Goal: Task Accomplishment & Management: Use online tool/utility

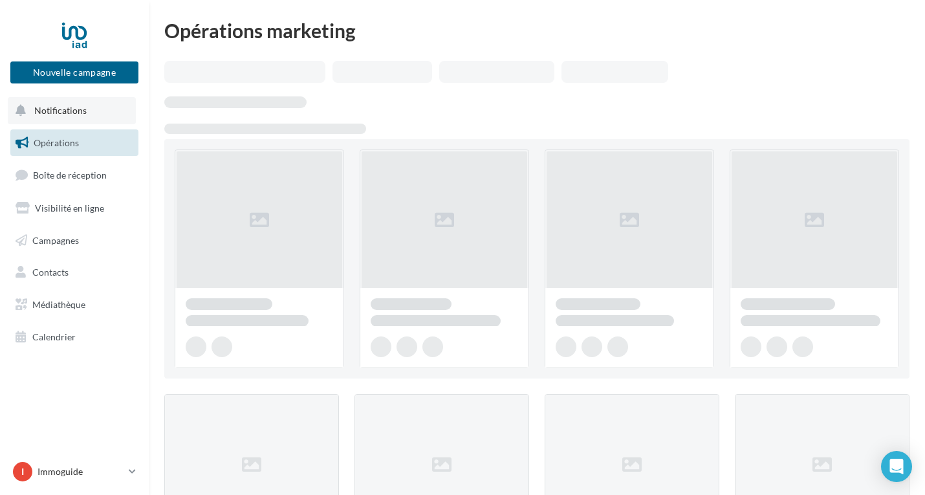
click at [98, 119] on button "Notifications" at bounding box center [72, 110] width 128 height 27
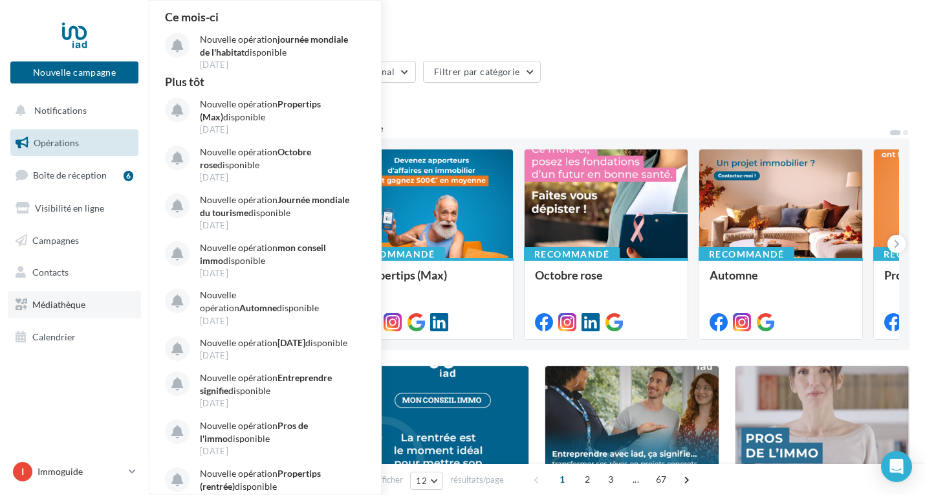
click at [86, 315] on link "Médiathèque" at bounding box center [74, 304] width 133 height 27
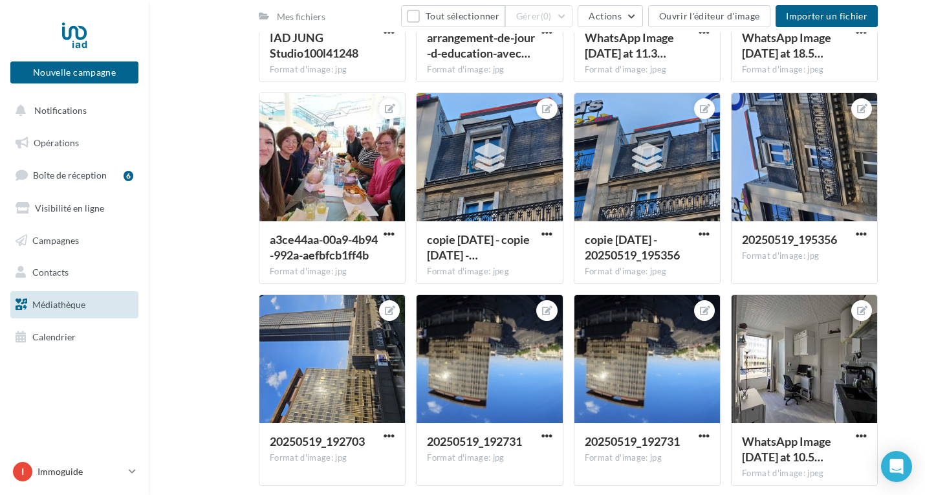
scroll to position [3085, 0]
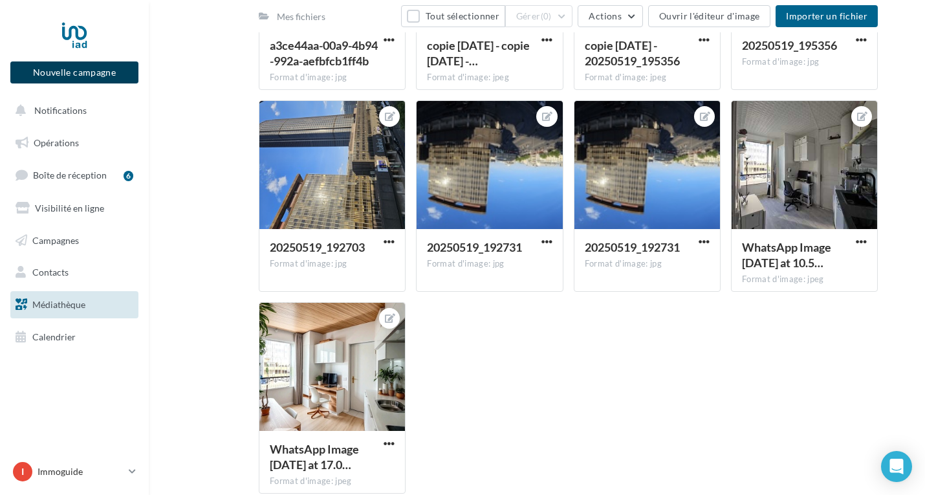
click at [124, 76] on button "Nouvelle campagne" at bounding box center [74, 72] width 128 height 22
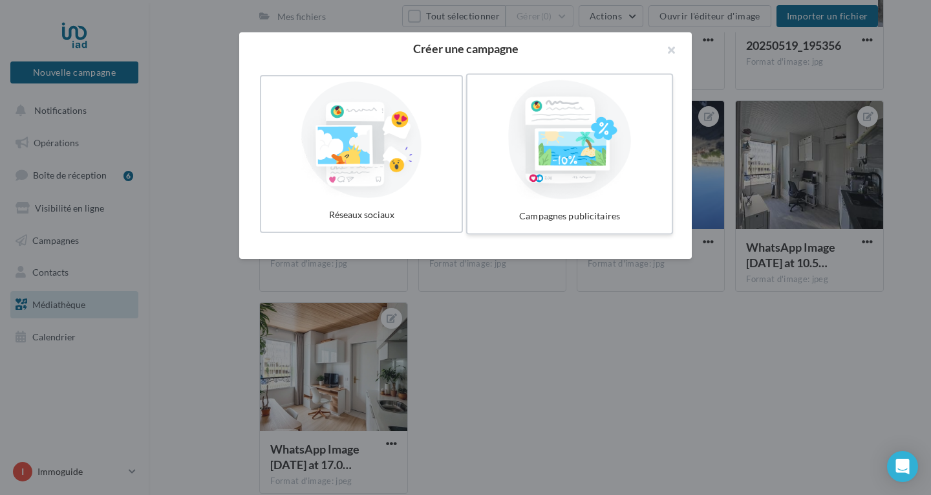
click at [533, 182] on div at bounding box center [570, 139] width 194 height 119
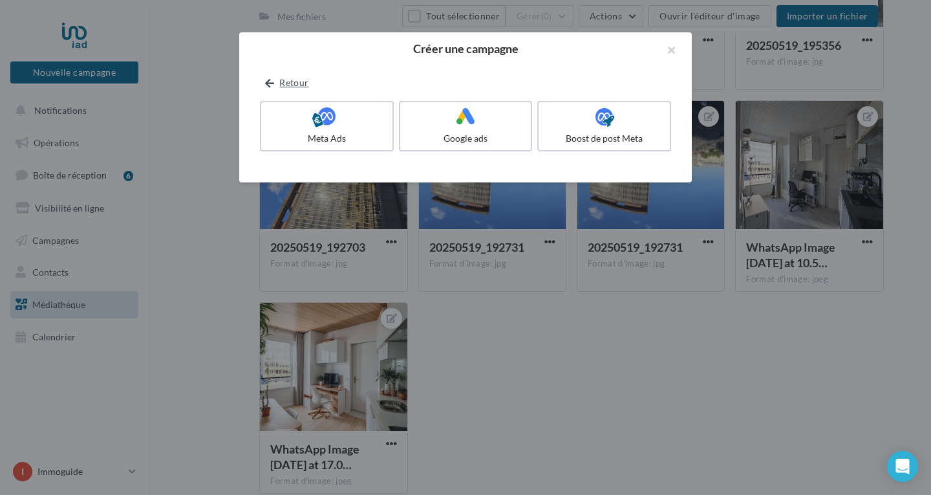
click at [266, 83] on icon at bounding box center [269, 83] width 9 height 0
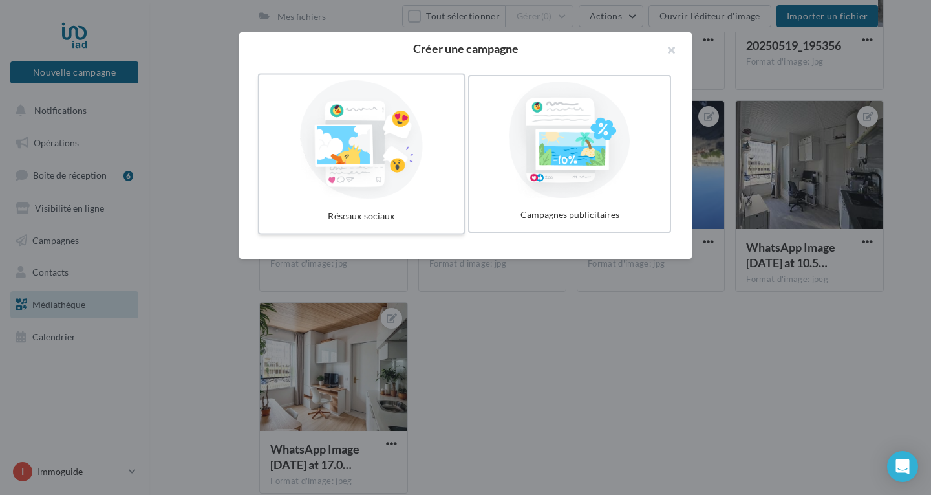
click at [367, 180] on div at bounding box center [361, 139] width 194 height 119
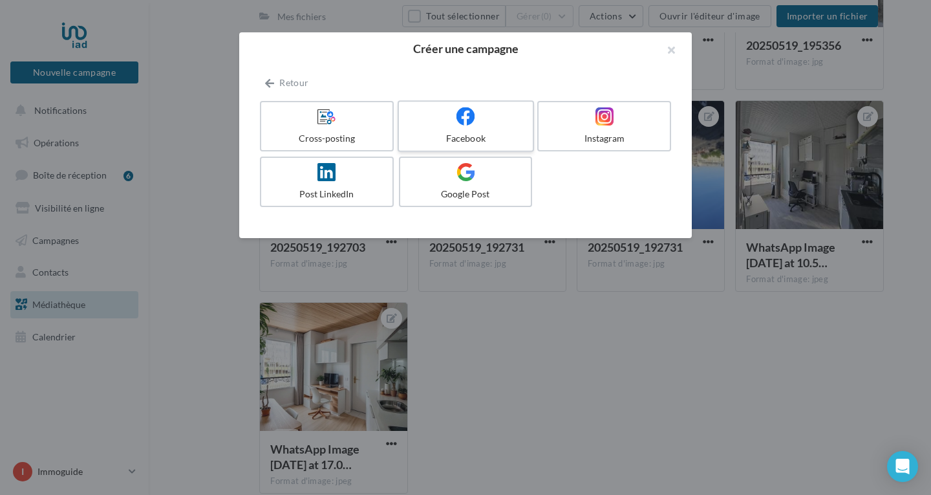
click at [476, 142] on div "Facebook" at bounding box center [465, 138] width 123 height 13
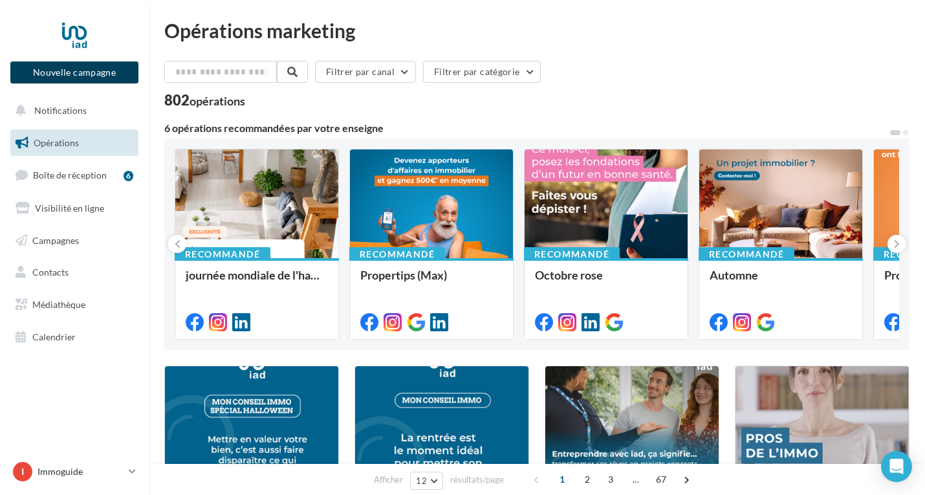
click at [91, 69] on button "Nouvelle campagne" at bounding box center [74, 72] width 128 height 22
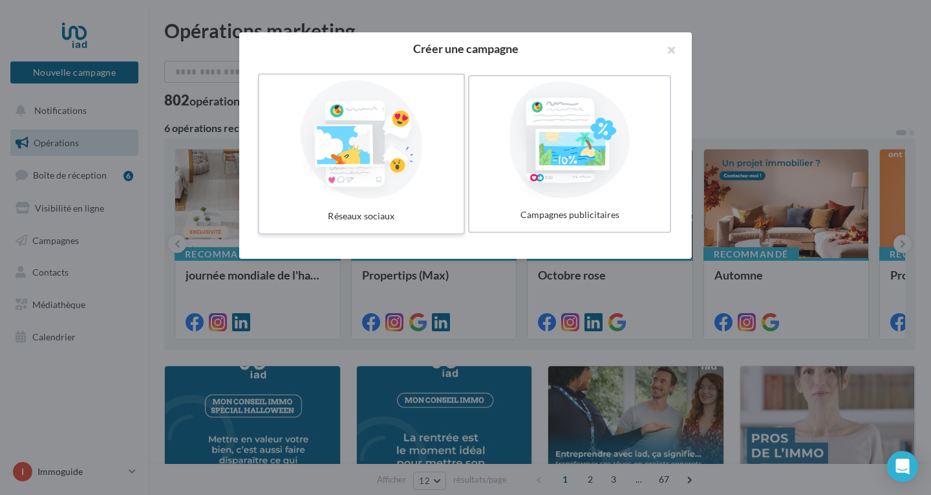
click at [366, 182] on div at bounding box center [361, 139] width 194 height 119
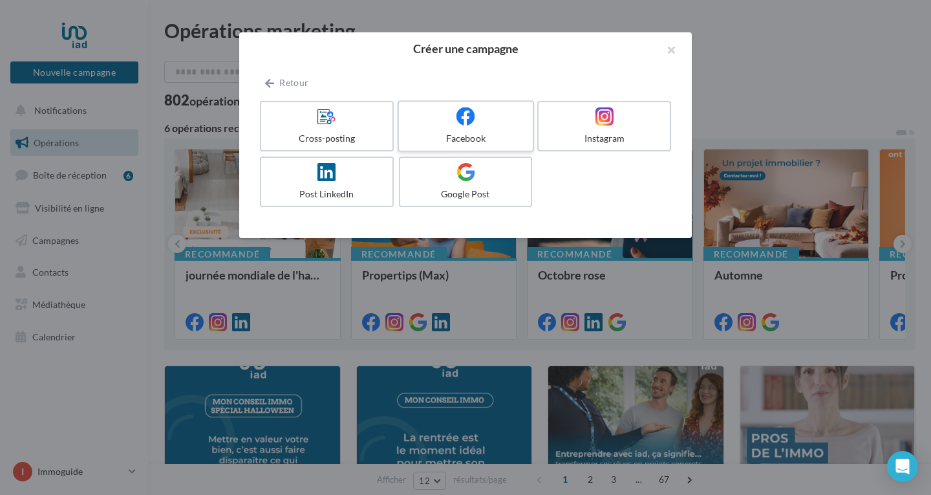
click at [462, 122] on icon at bounding box center [466, 116] width 19 height 19
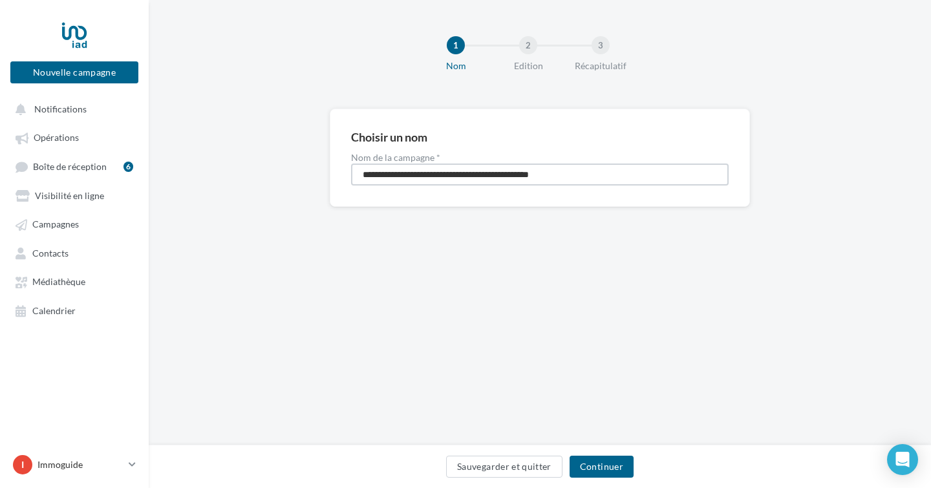
click at [521, 167] on input "**********" at bounding box center [540, 175] width 378 height 22
click at [478, 175] on input "**********" at bounding box center [540, 175] width 378 height 22
click at [607, 458] on button "Continuer" at bounding box center [602, 467] width 64 height 22
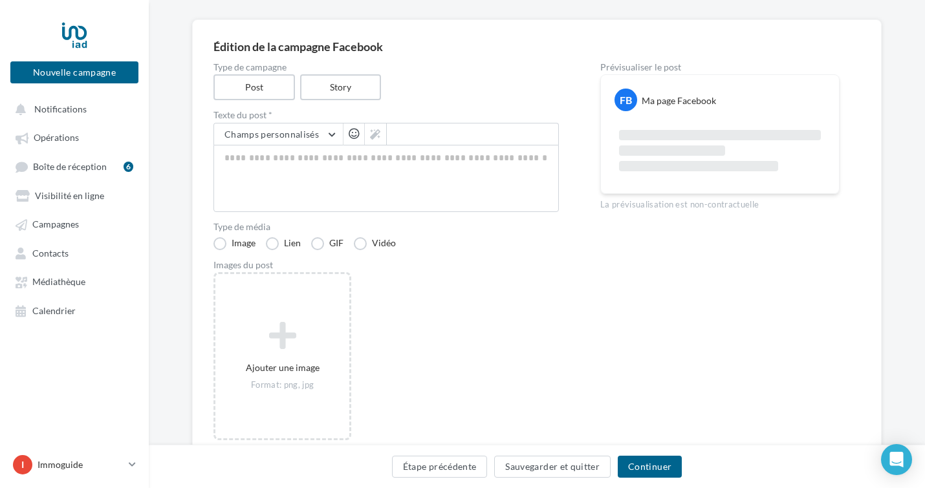
scroll to position [147, 0]
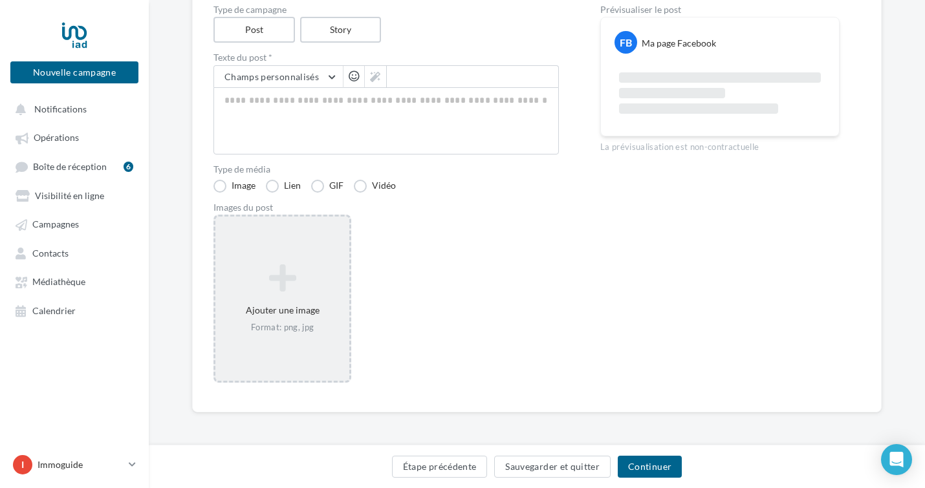
click at [298, 337] on div "Ajouter une image Format: png, jpg" at bounding box center [282, 298] width 134 height 83
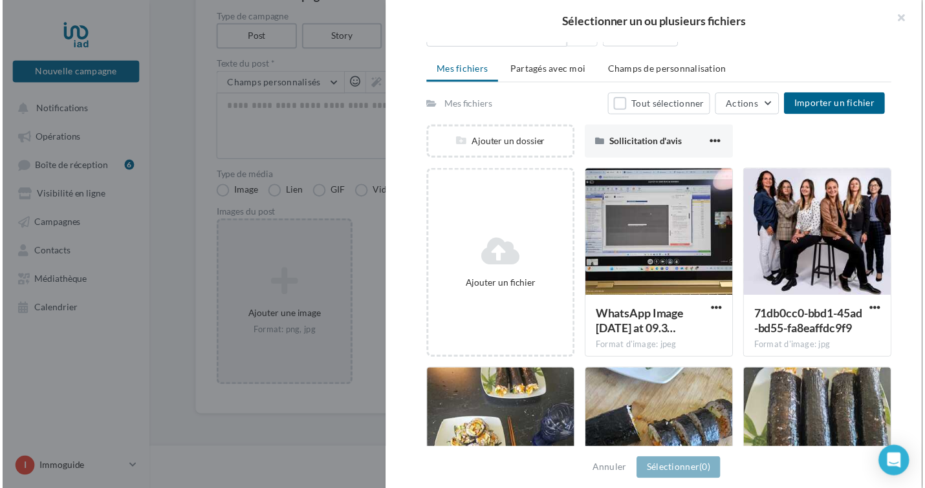
scroll to position [0, 0]
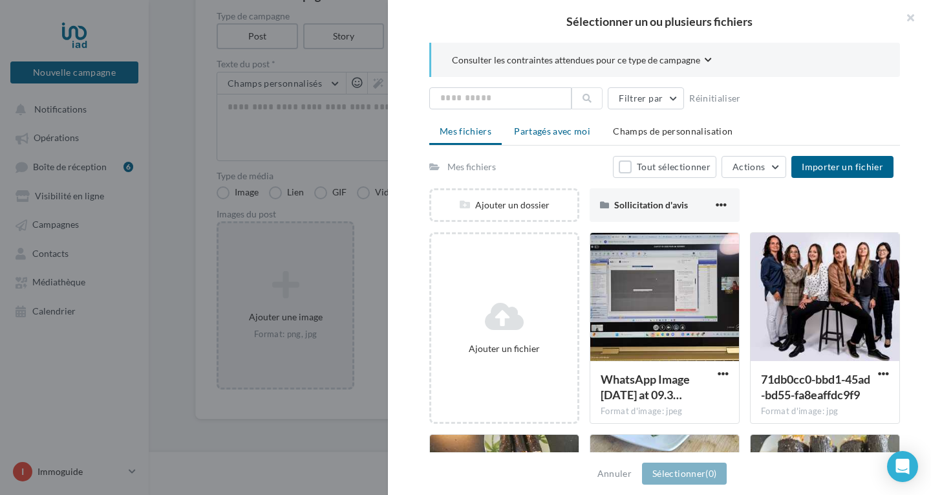
click at [551, 130] on span "Partagés avec moi" at bounding box center [552, 130] width 76 height 11
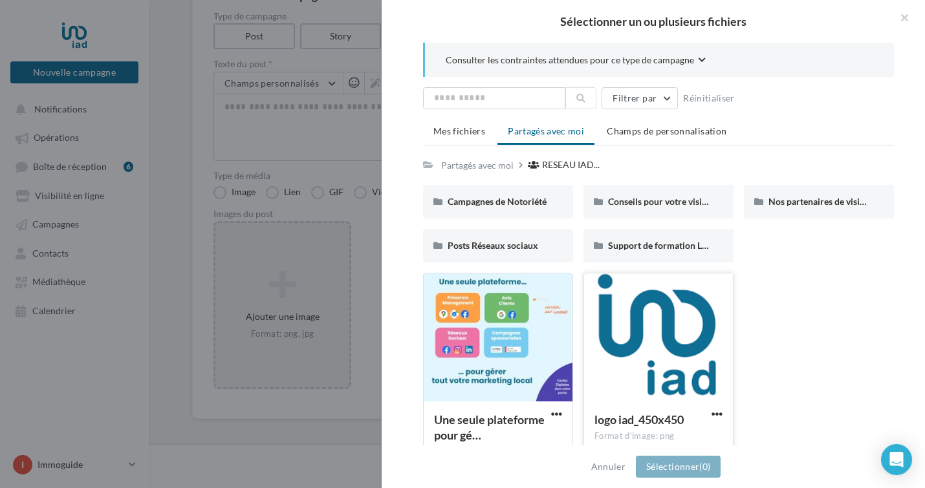
scroll to position [21, 0]
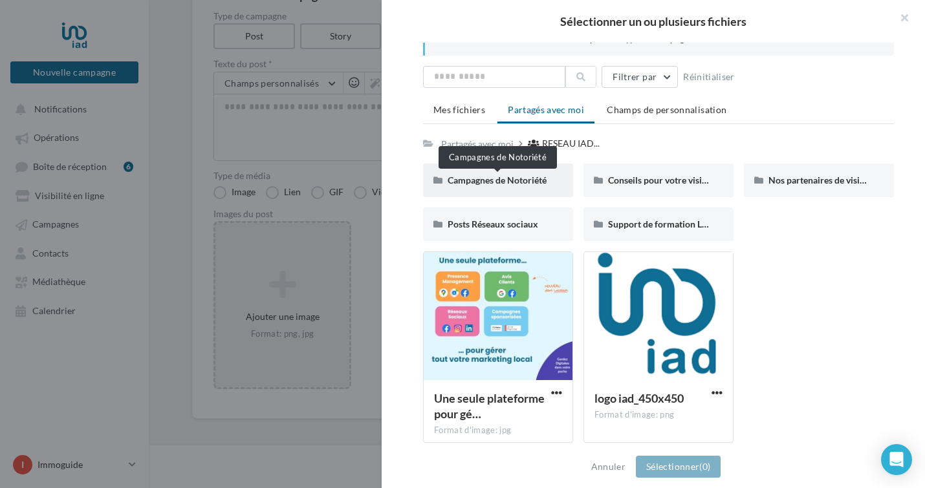
click at [509, 184] on span "Campagnes de Notoriété" at bounding box center [496, 180] width 99 height 11
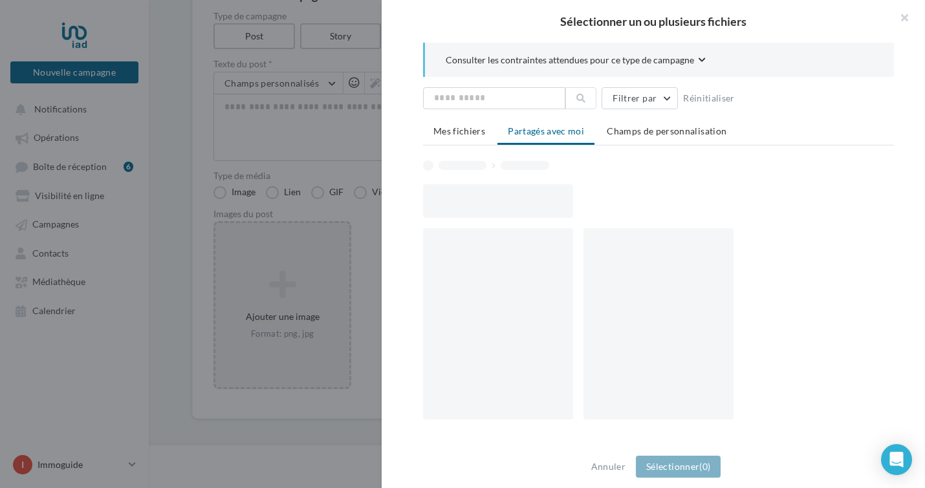
scroll to position [0, 0]
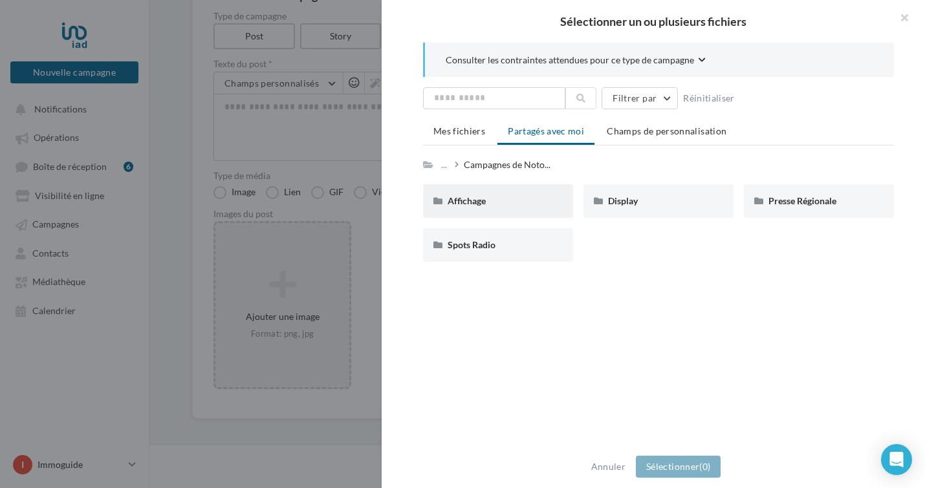
click at [505, 199] on div "Affichage" at bounding box center [497, 201] width 101 height 13
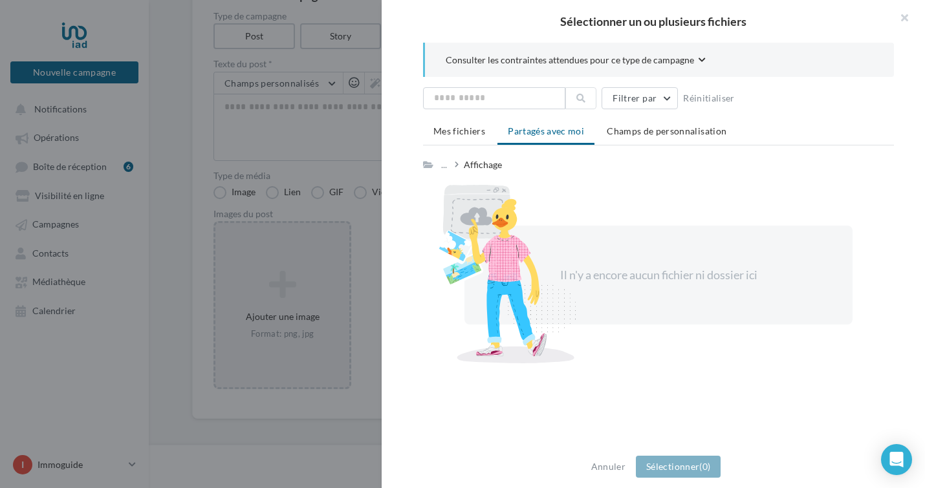
scroll to position [147, 0]
click at [645, 130] on span "Champs de personnalisation" at bounding box center [667, 130] width 120 height 11
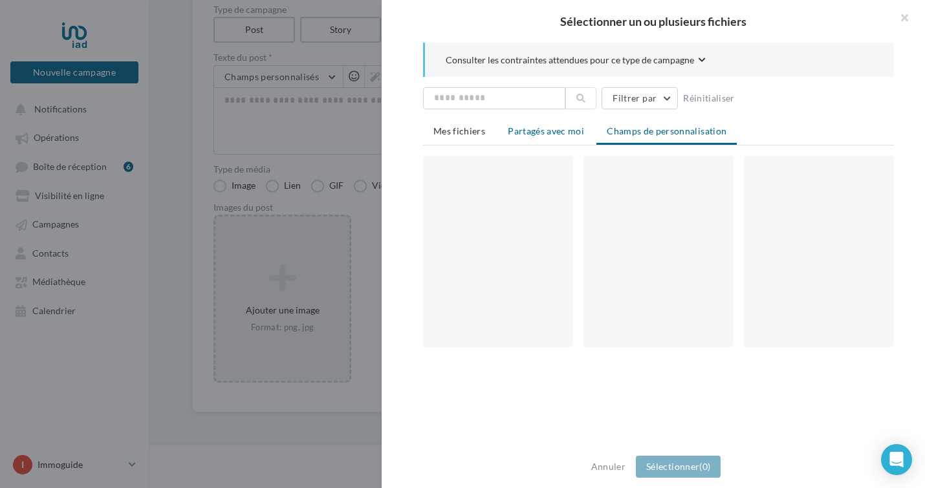
click at [535, 132] on span "Partagés avec moi" at bounding box center [546, 130] width 76 height 11
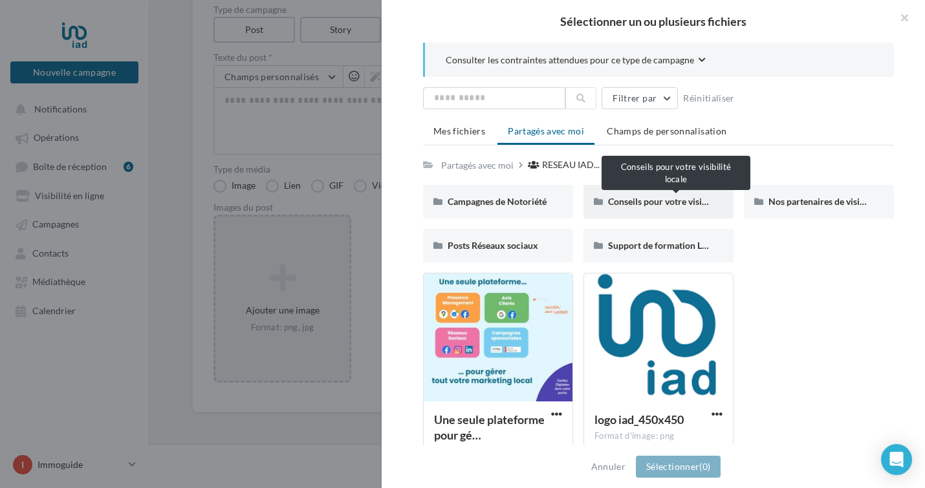
click at [662, 206] on span "Conseils pour votre visibilité locale" at bounding box center [678, 201] width 140 height 11
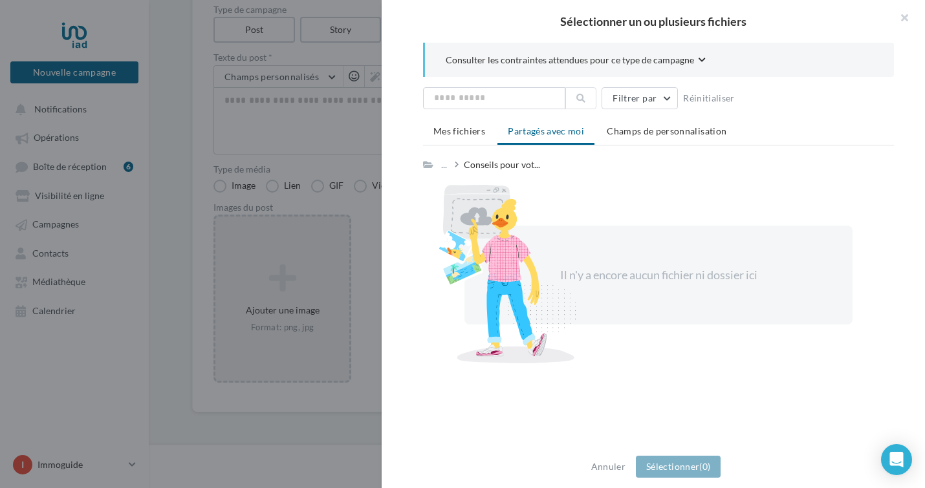
click at [559, 135] on span "Partagés avec moi" at bounding box center [546, 130] width 76 height 11
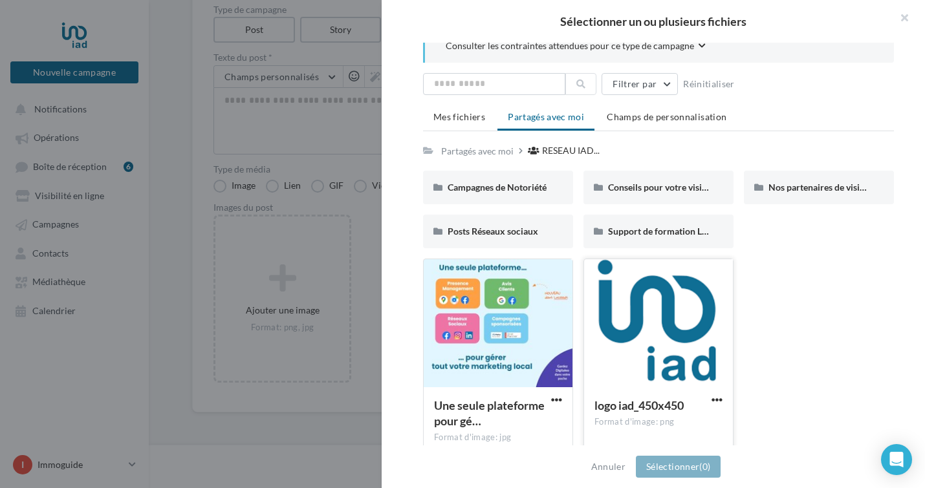
scroll to position [21, 0]
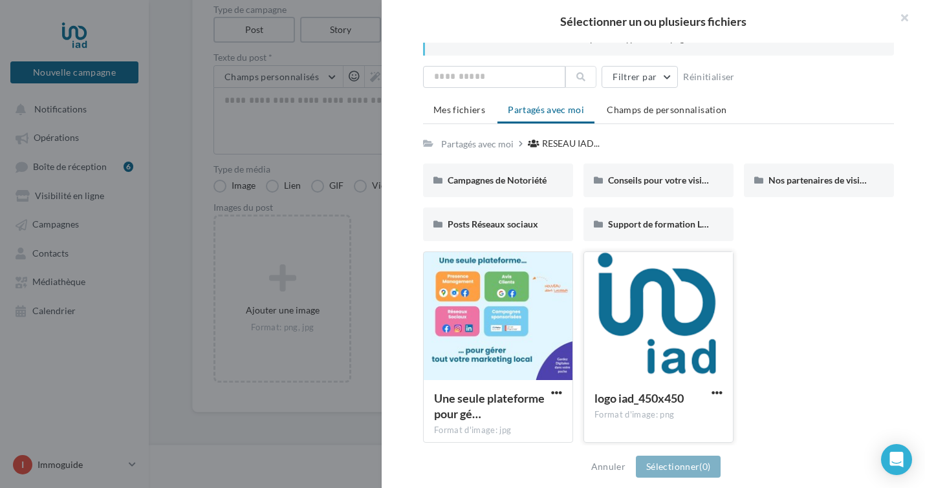
click at [668, 326] on div at bounding box center [658, 316] width 149 height 129
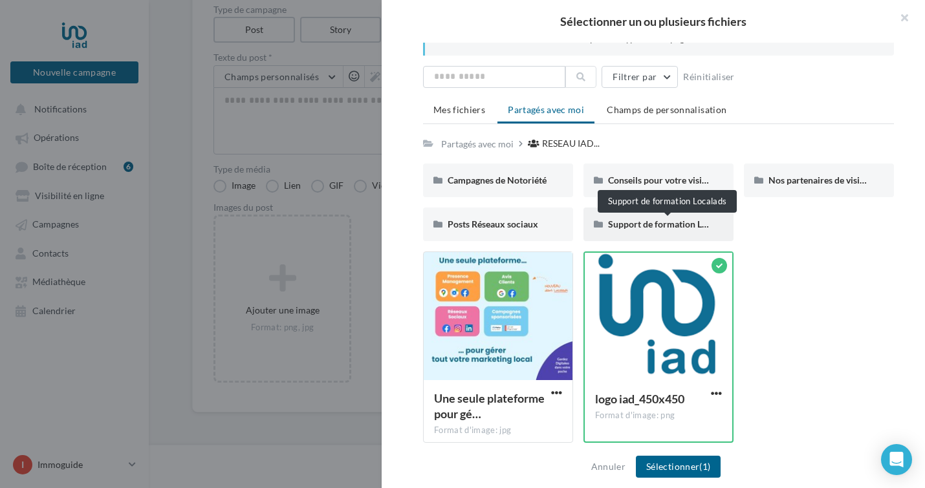
click at [644, 223] on span "Support de formation Localads" at bounding box center [670, 224] width 124 height 11
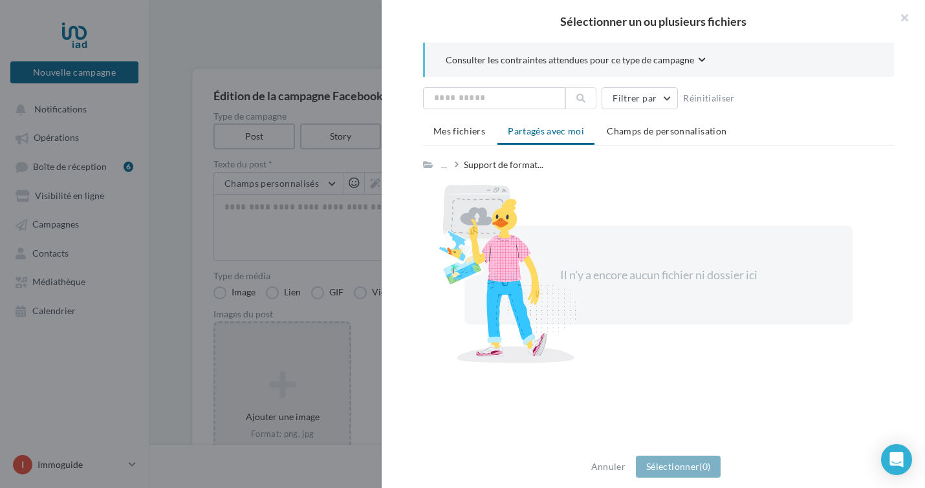
scroll to position [0, 0]
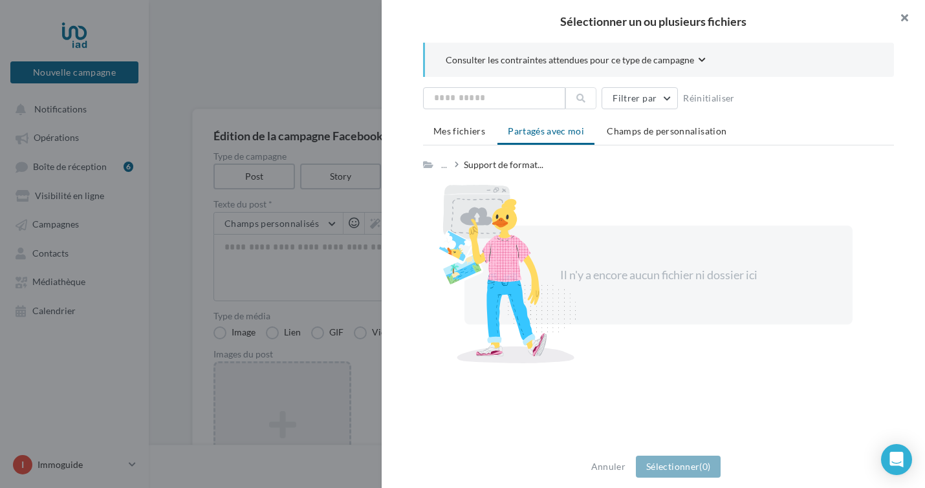
click at [905, 16] on button "button" at bounding box center [899, 19] width 52 height 39
